Goal: Navigation & Orientation: Find specific page/section

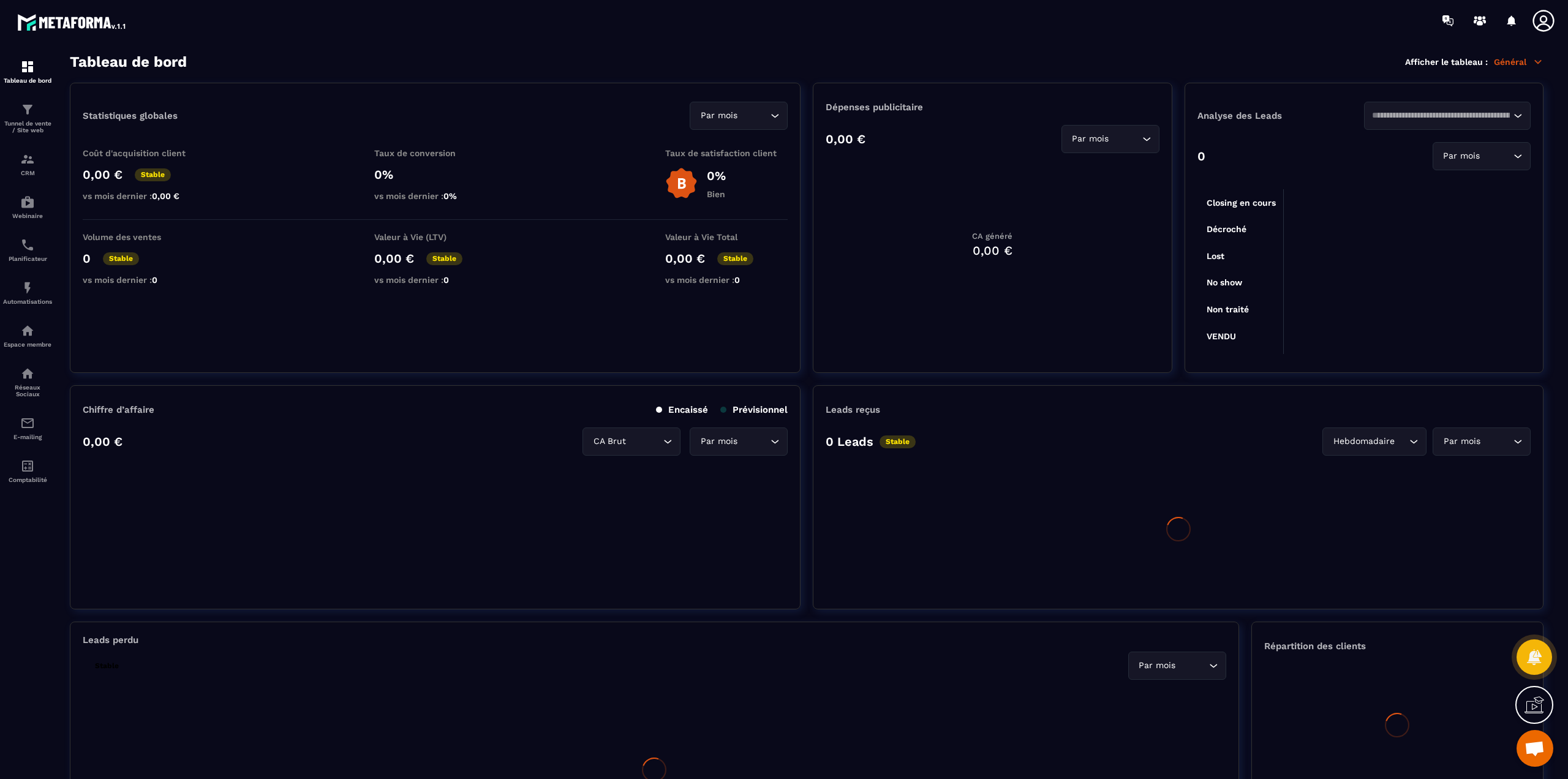
click at [1540, 17] on icon at bounding box center [1543, 21] width 22 height 22
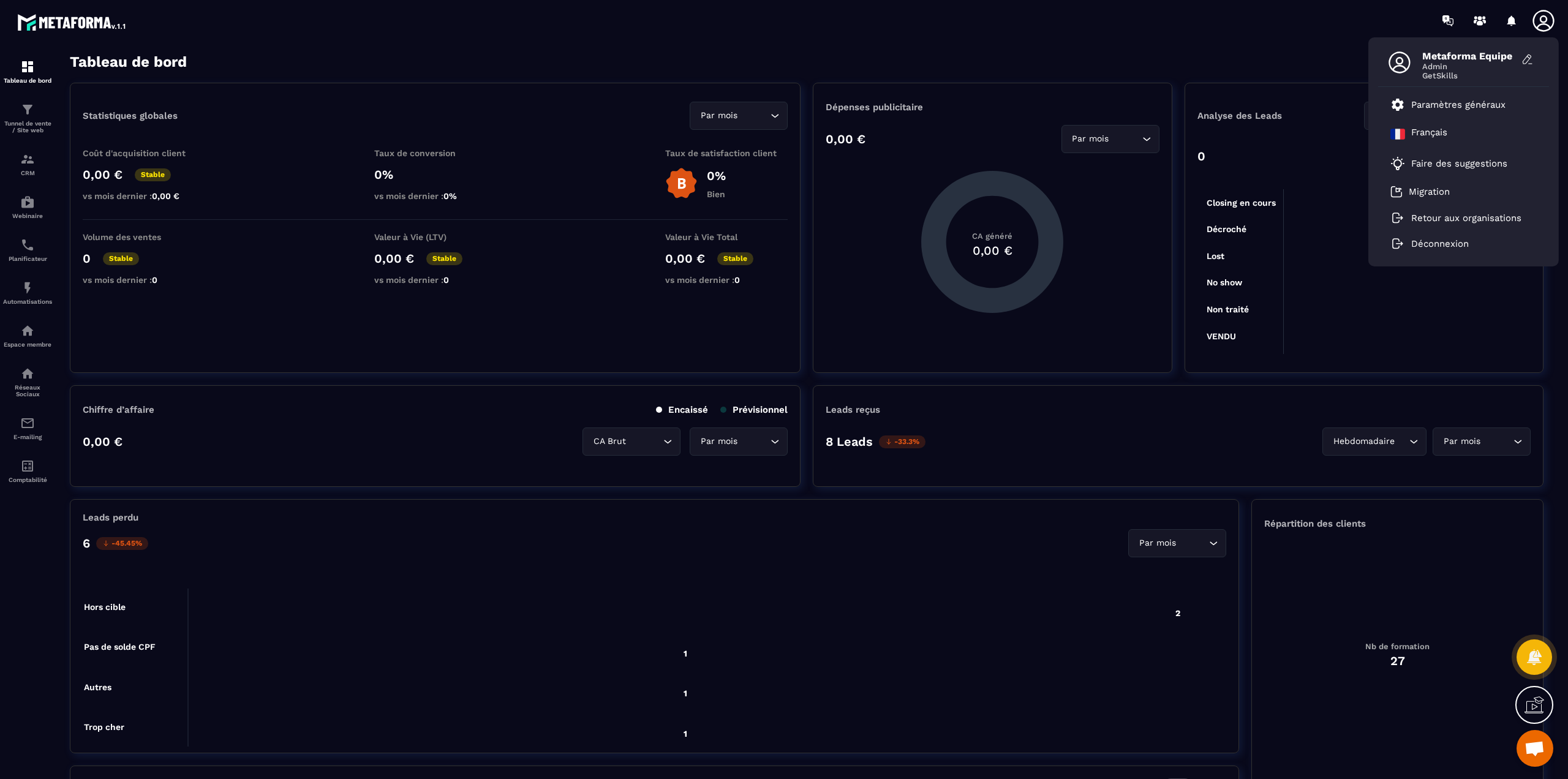
click at [1540, 21] on icon at bounding box center [1543, 21] width 22 height 22
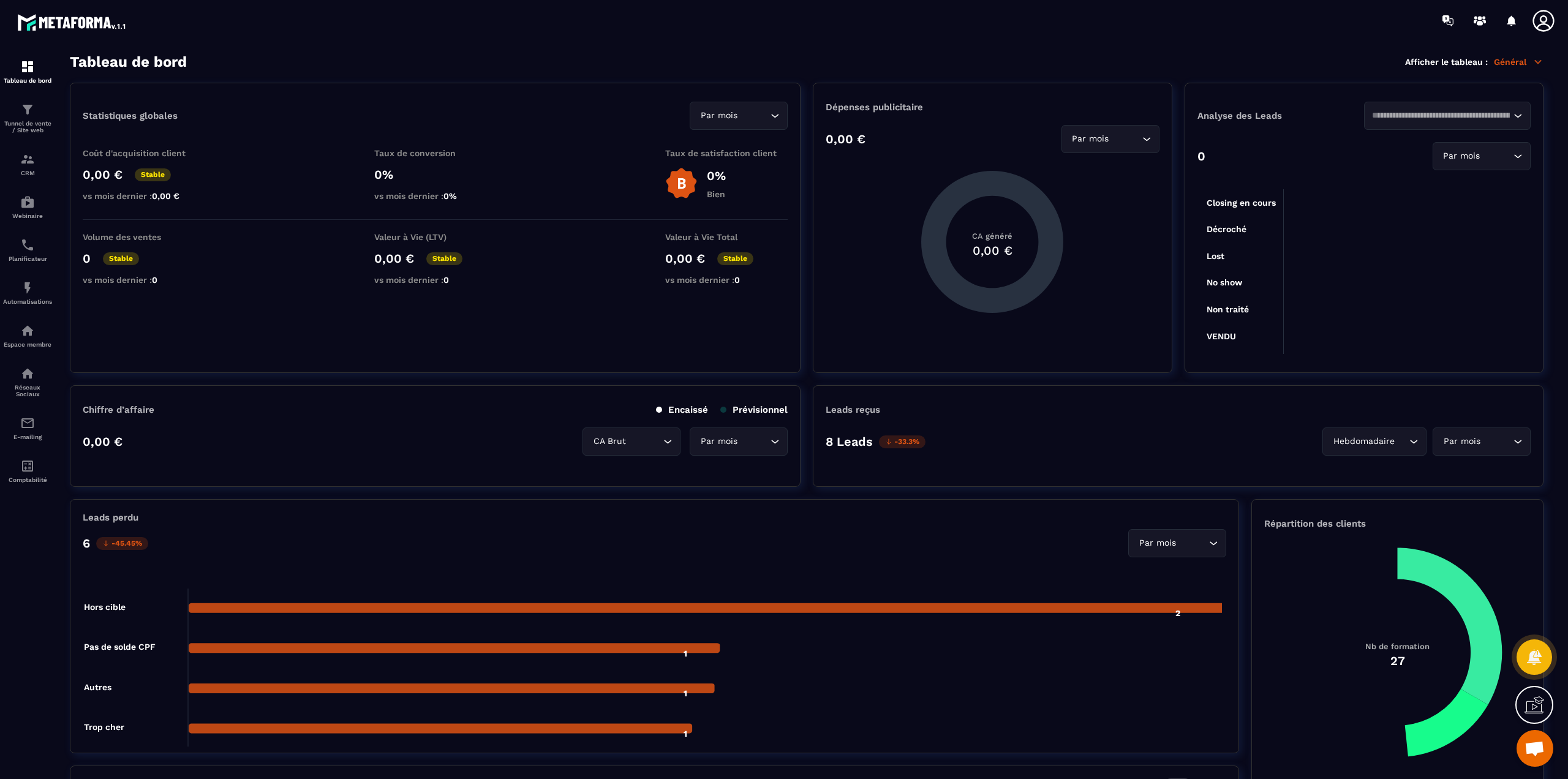
click at [1540, 21] on icon at bounding box center [1543, 21] width 22 height 22
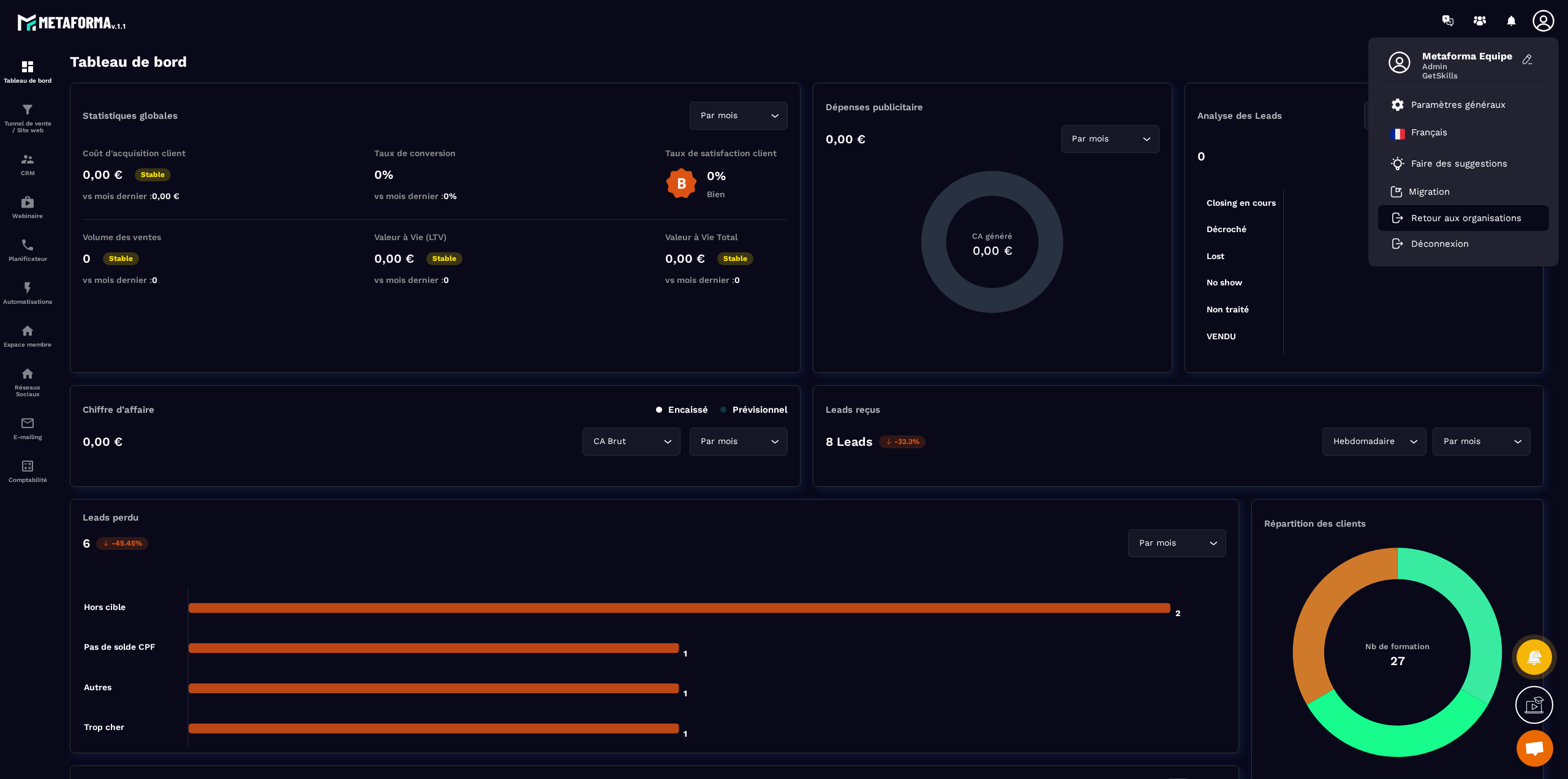
click at [1452, 211] on li "Retour aux organisations" at bounding box center [1463, 218] width 171 height 26
click at [1459, 222] on p "Retour aux organisations" at bounding box center [1466, 218] width 110 height 11
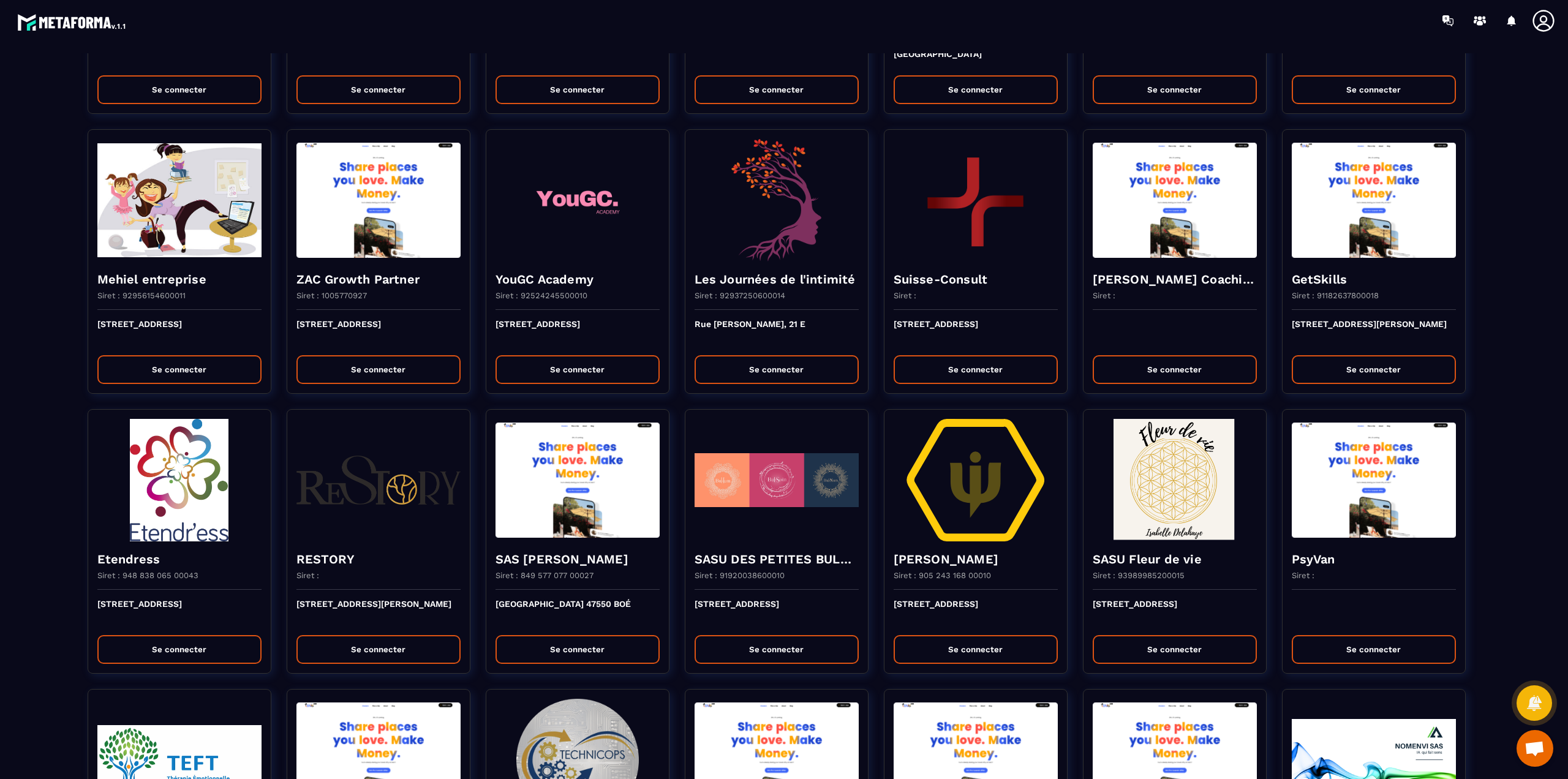
scroll to position [759, 0]
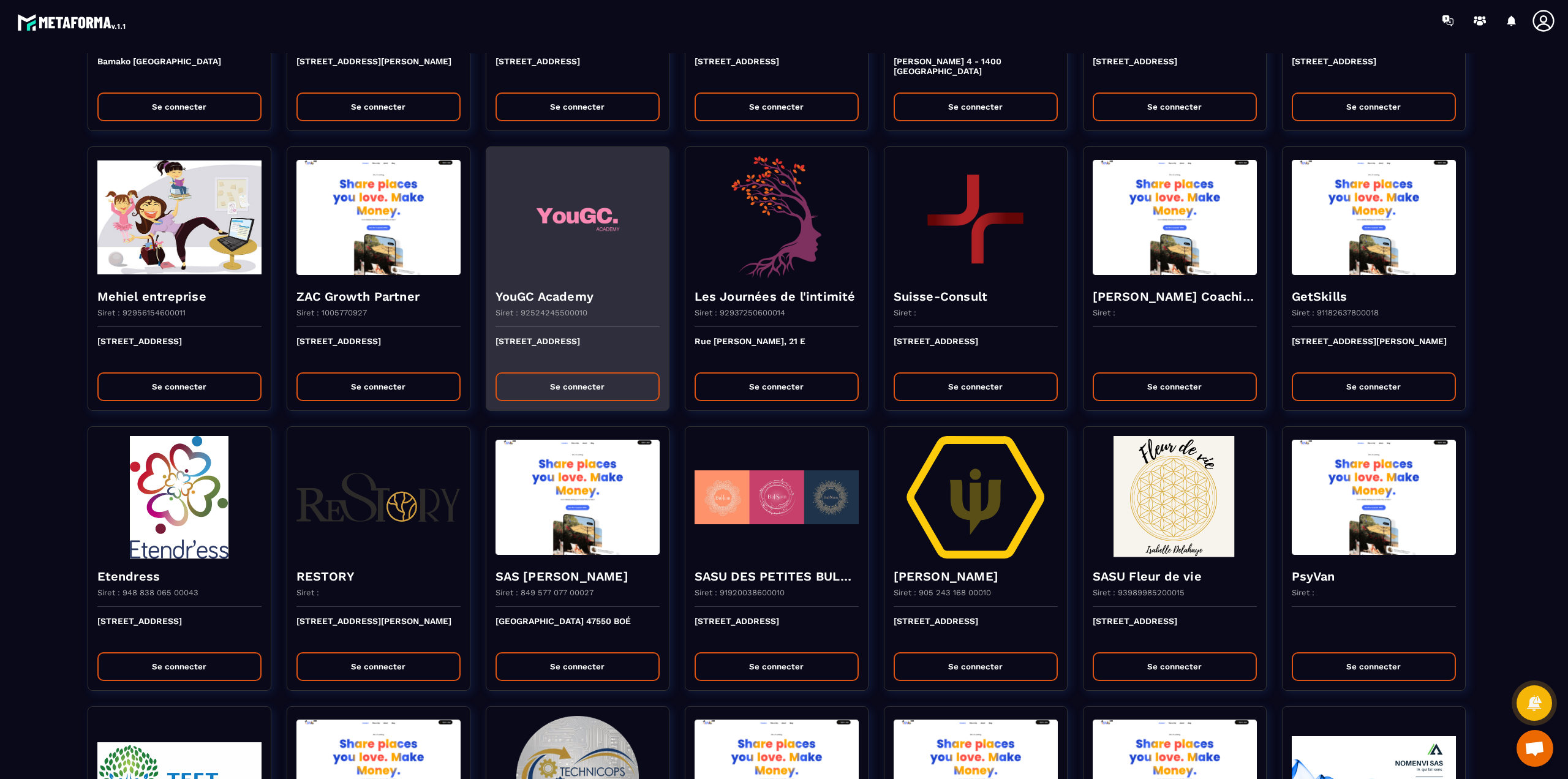
click at [566, 301] on h4 "YouGC Academy" at bounding box center [578, 296] width 164 height 17
